Goal: Information Seeking & Learning: Learn about a topic

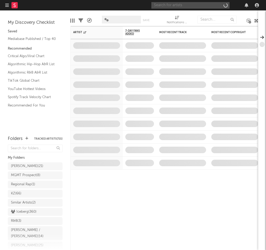
click at [200, 5] on input "text" at bounding box center [190, 5] width 78 height 7
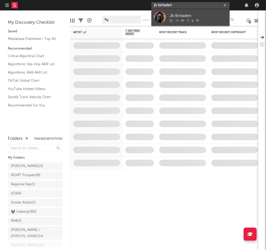
type input "jb binladen"
click at [212, 13] on div "Jb Binladen" at bounding box center [198, 16] width 57 height 6
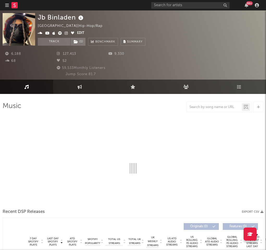
select select "6m"
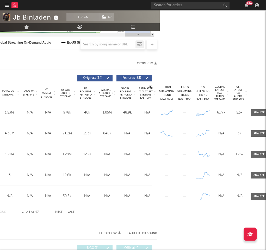
scroll to position [190, 110]
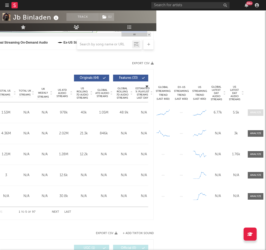
click at [253, 109] on span at bounding box center [256, 112] width 16 height 7
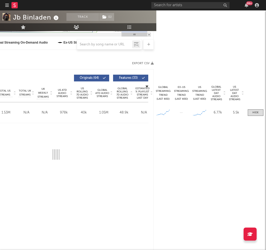
select select "6m"
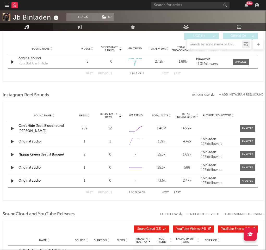
scroll to position [775, 0]
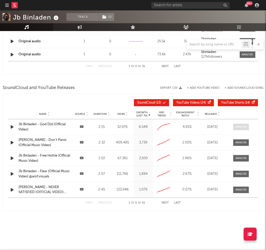
click at [240, 127] on div at bounding box center [241, 127] width 11 height 4
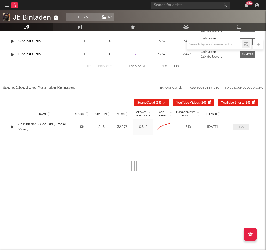
select select "All"
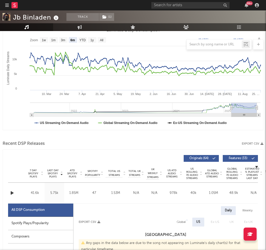
scroll to position [0, 0]
